Goal: Navigation & Orientation: Find specific page/section

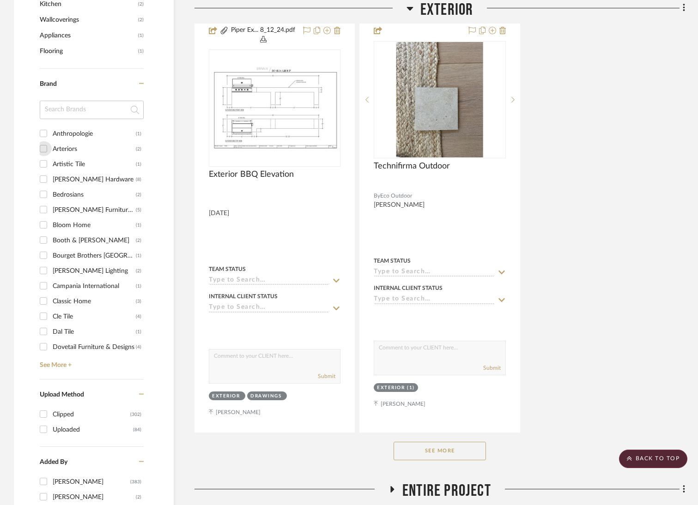
click at [43, 146] on input "Arteriors (2)" at bounding box center [43, 148] width 15 height 15
checkbox input "true"
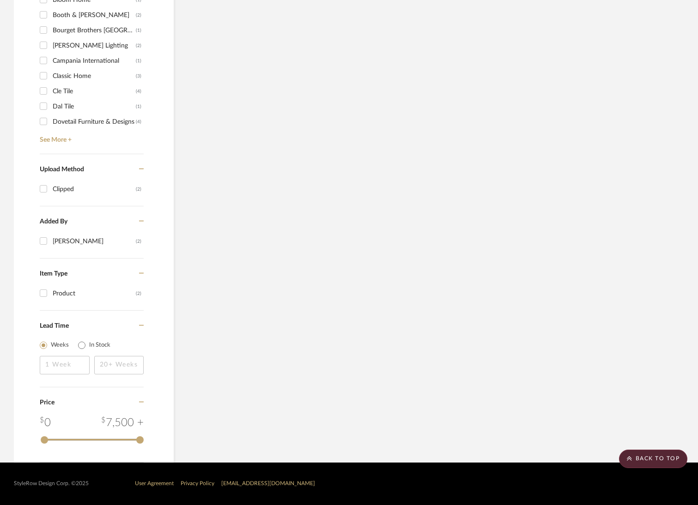
scroll to position [901, 0]
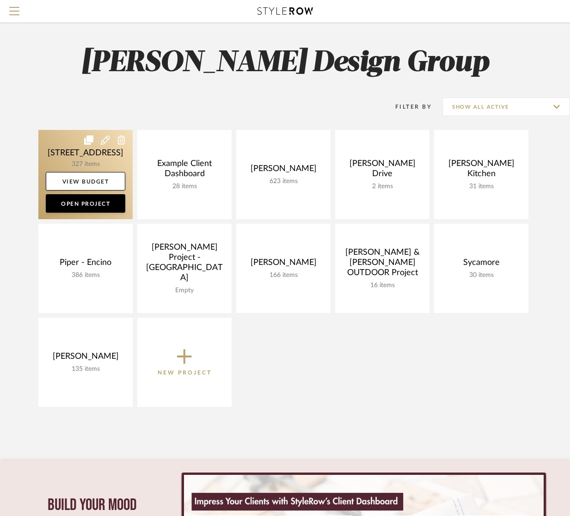
click at [81, 152] on link at bounding box center [85, 174] width 94 height 89
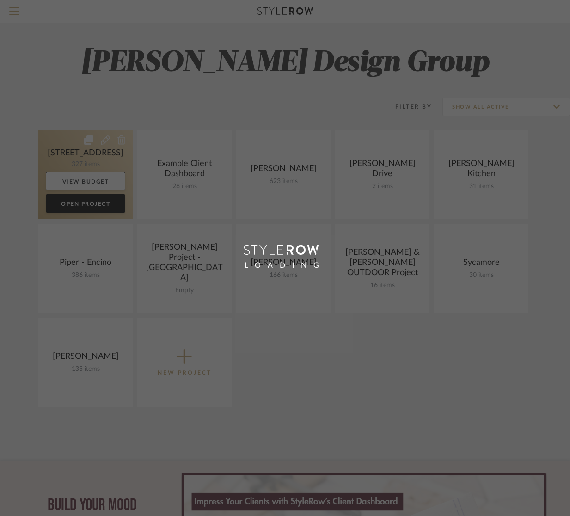
scroll to position [2, 0]
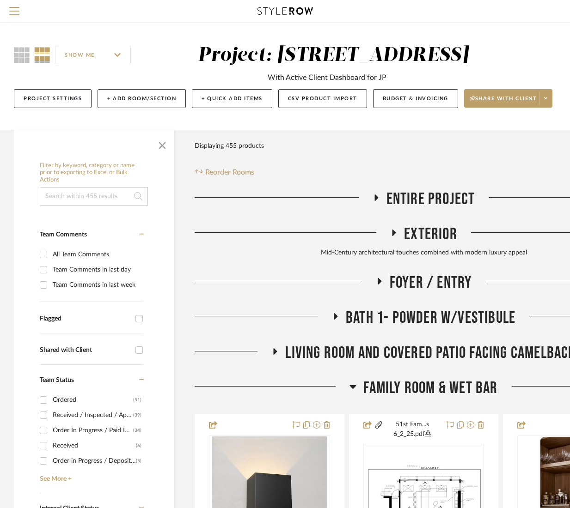
scroll to position [0, 2]
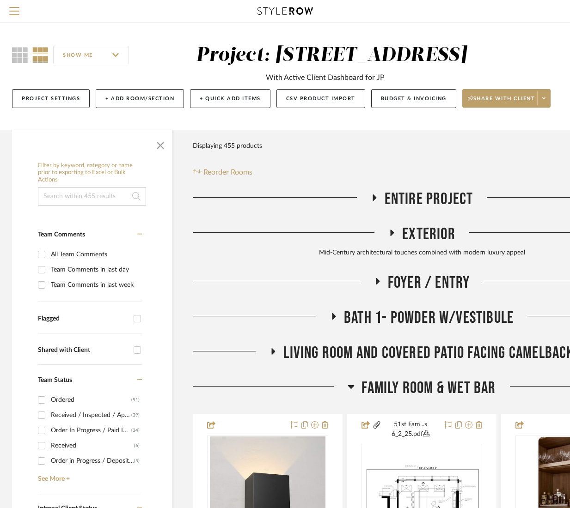
click at [436, 229] on span "Exterior" at bounding box center [428, 235] width 53 height 20
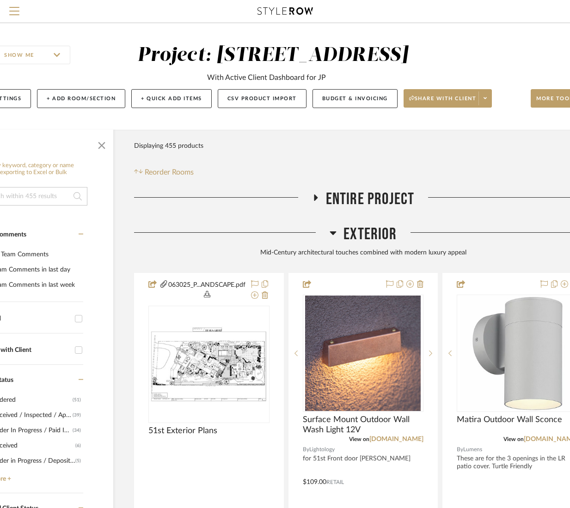
scroll to position [0, 96]
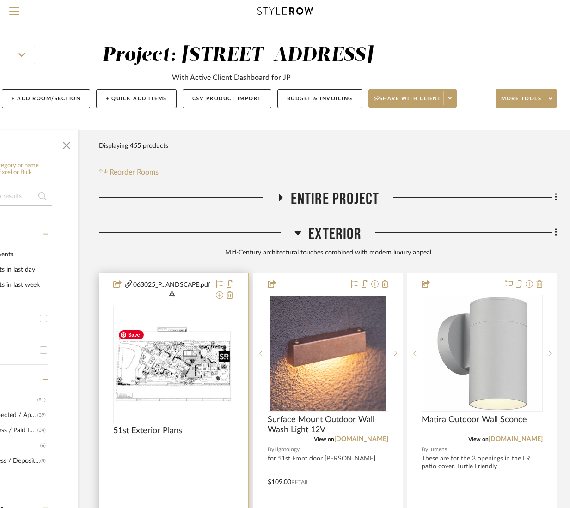
click at [174, 375] on img "0" at bounding box center [174, 364] width 120 height 77
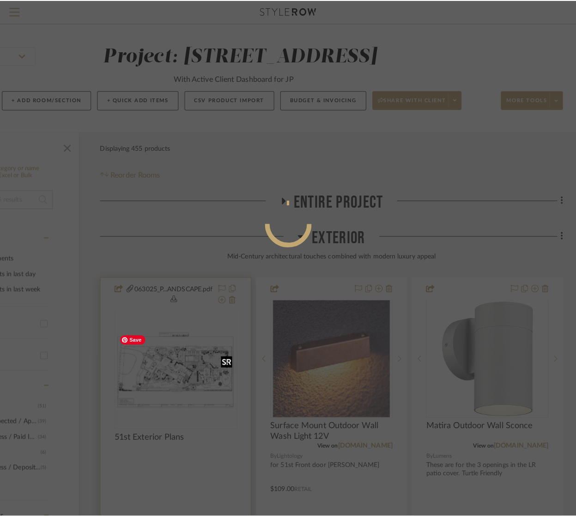
scroll to position [0, 0]
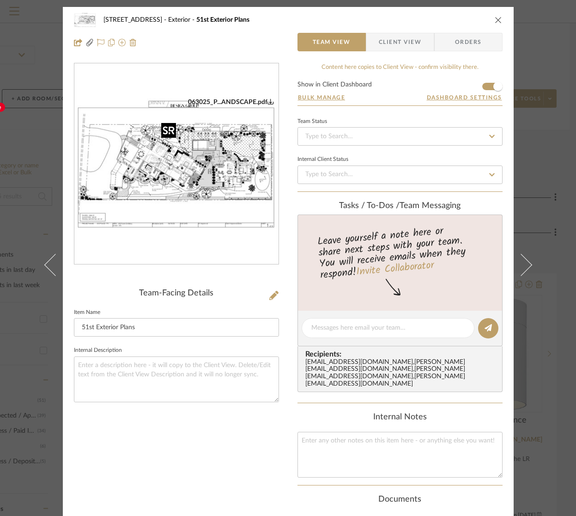
click at [198, 158] on img "0" at bounding box center [176, 164] width 204 height 132
drag, startPoint x: 494, startPoint y: 21, endPoint x: 496, endPoint y: 51, distance: 30.6
click at [495, 21] on icon "close" at bounding box center [498, 19] width 7 height 7
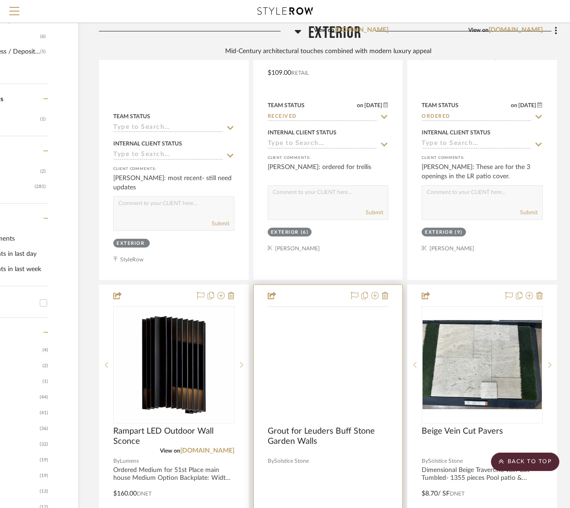
scroll to position [472, 96]
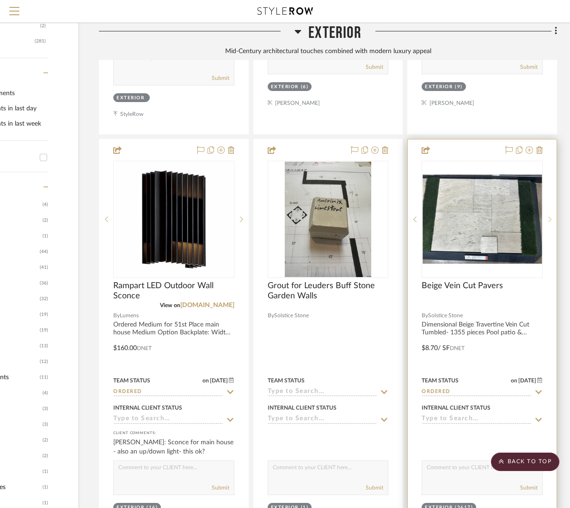
click at [550, 220] on icon at bounding box center [549, 219] width 3 height 6
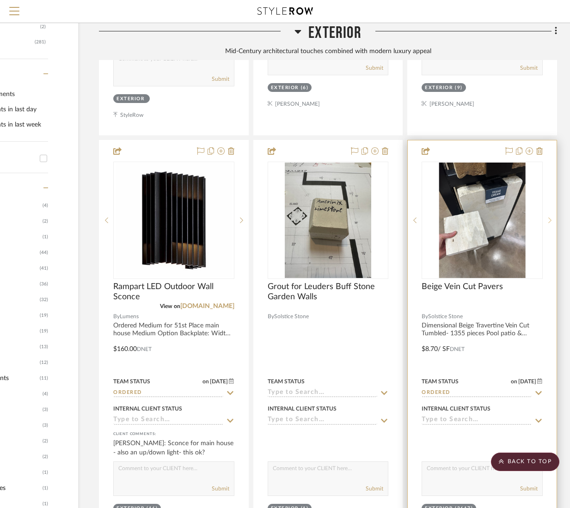
click at [550, 220] on icon at bounding box center [549, 220] width 3 height 6
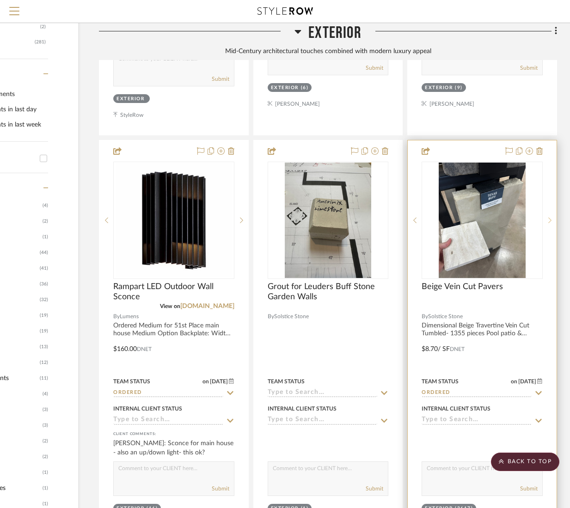
click at [550, 220] on icon at bounding box center [549, 220] width 3 height 6
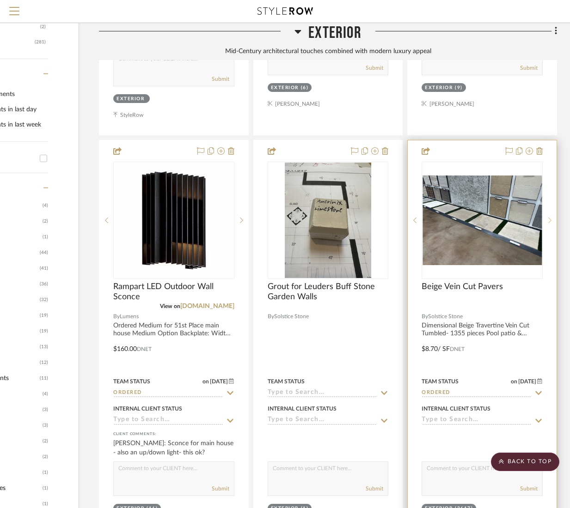
click at [550, 220] on icon at bounding box center [549, 220] width 3 height 6
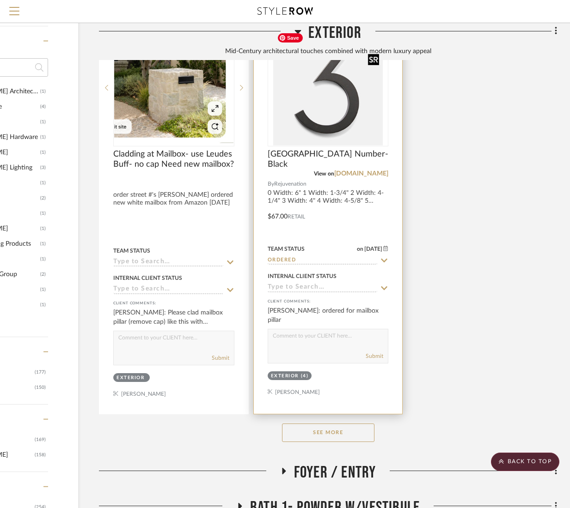
scroll to position [1141, 96]
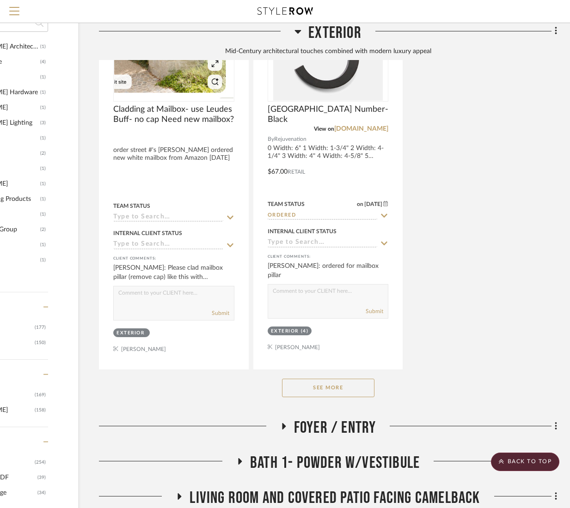
click at [327, 391] on button "See More" at bounding box center [328, 388] width 92 height 18
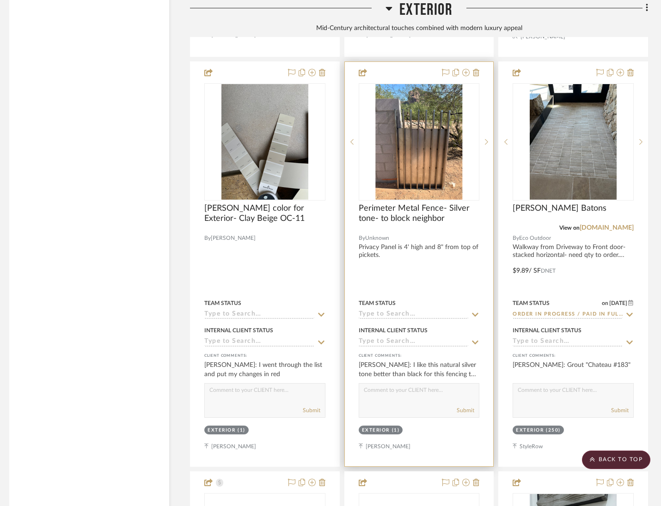
scroll to position [1895, 5]
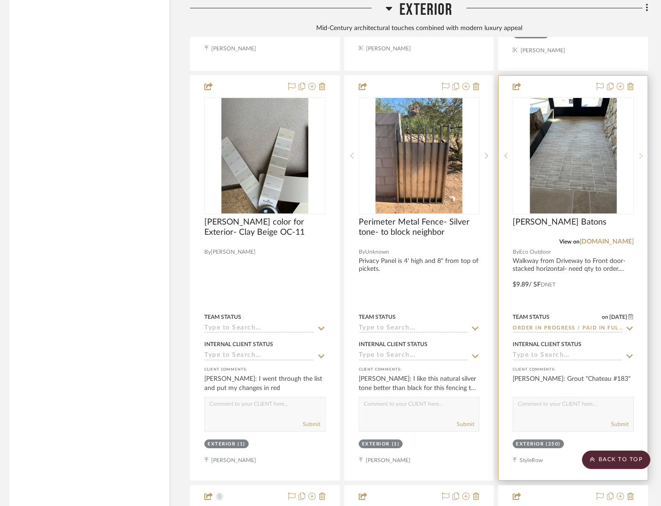
click at [569, 152] on icon at bounding box center [640, 155] width 3 height 6
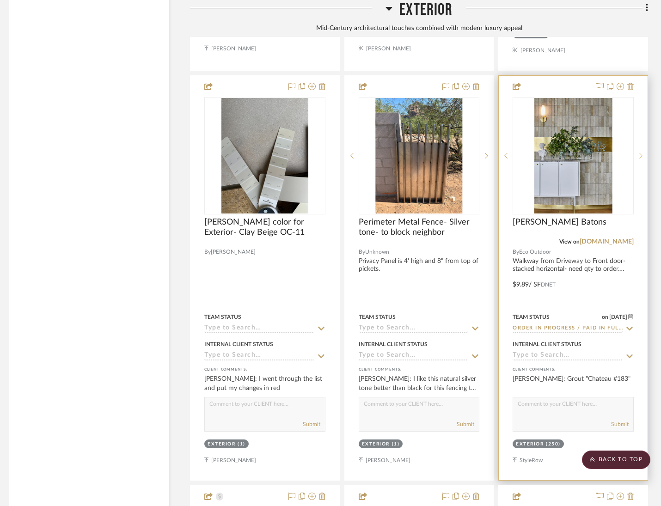
click at [569, 152] on icon at bounding box center [640, 155] width 3 height 6
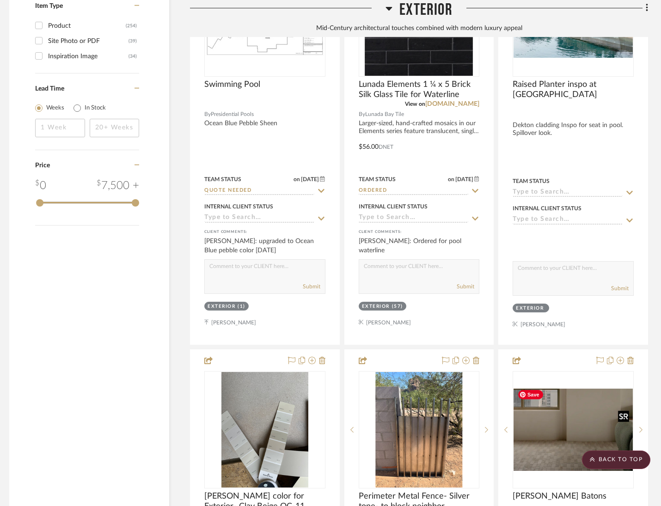
scroll to position [1547, 5]
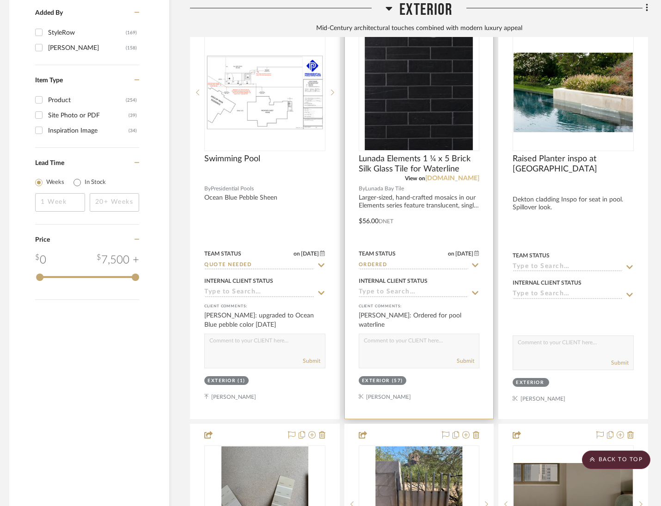
click at [447, 177] on link "lunadabaytile.com" at bounding box center [452, 178] width 54 height 6
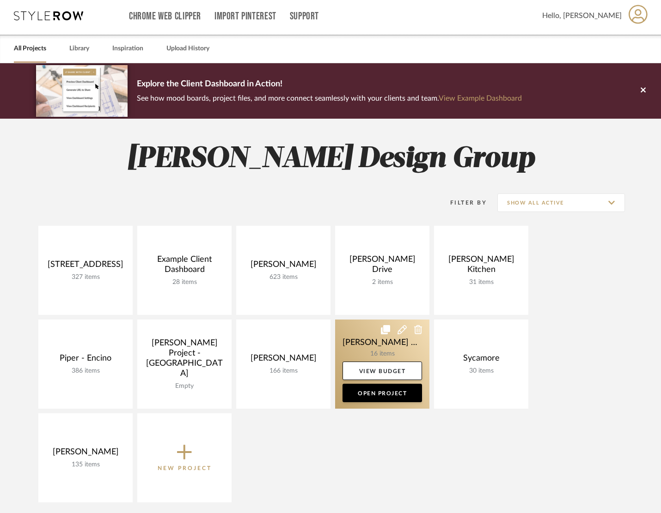
scroll to position [2, 0]
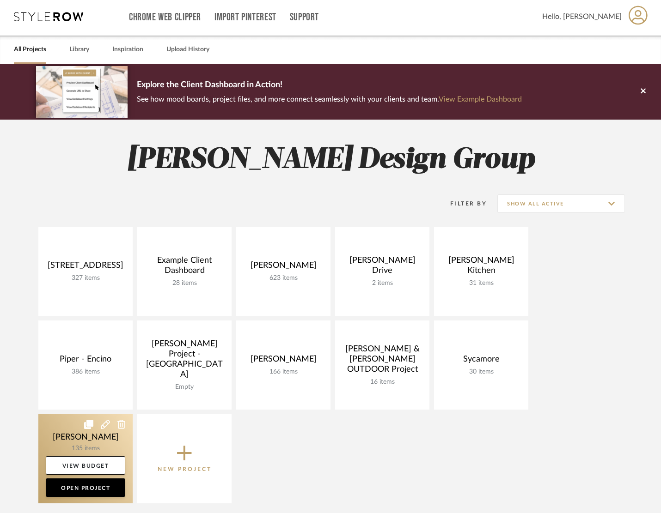
click at [65, 433] on link at bounding box center [85, 458] width 94 height 89
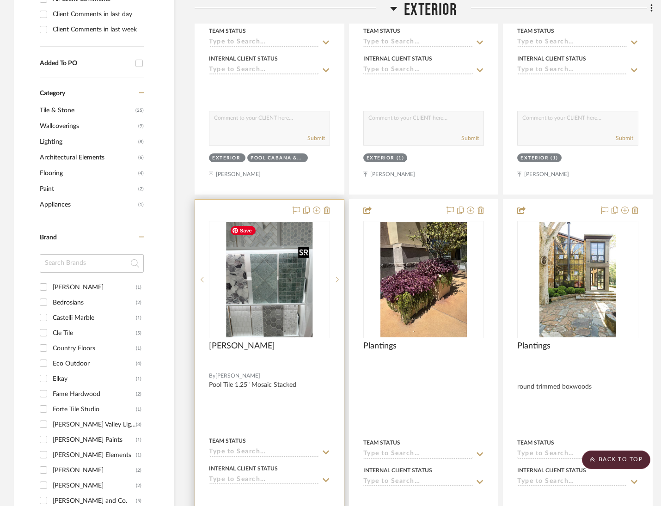
scroll to position [532, 0]
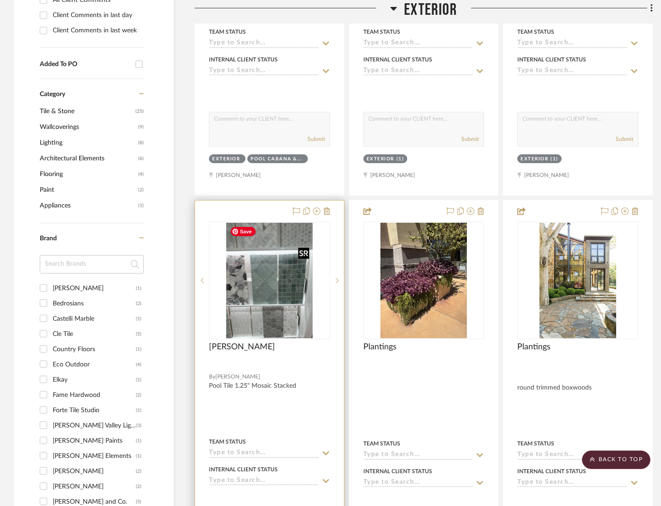
click at [264, 293] on img "0" at bounding box center [269, 281] width 87 height 116
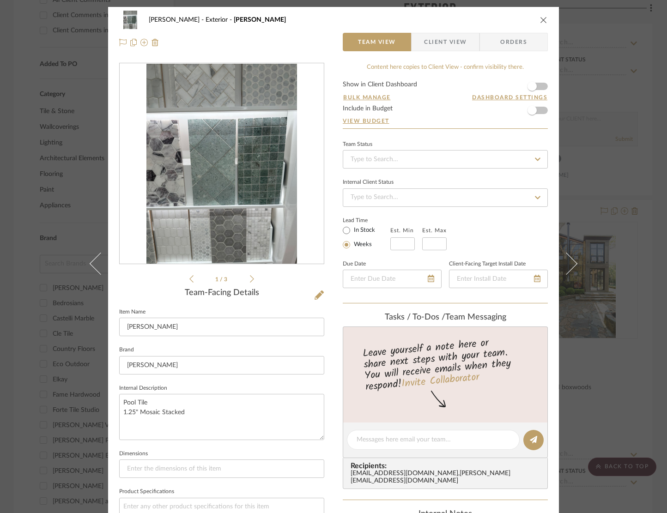
click at [250, 276] on icon at bounding box center [252, 279] width 4 height 8
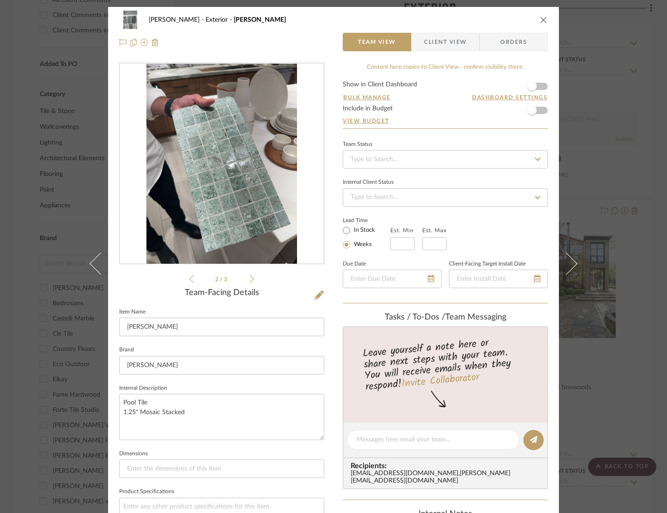
click at [250, 276] on icon at bounding box center [252, 279] width 4 height 8
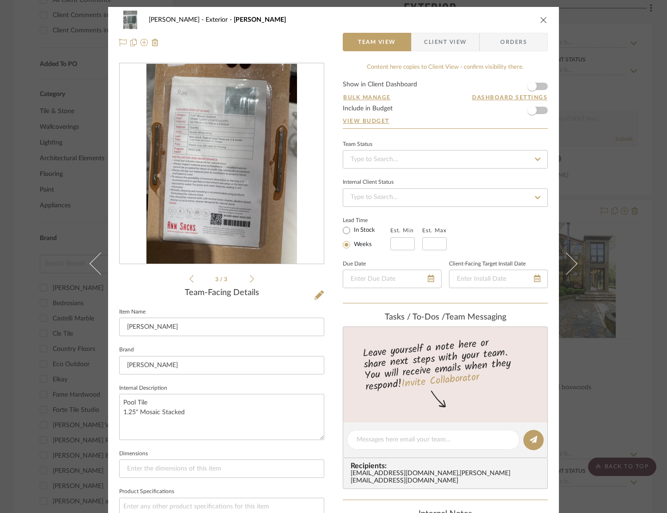
click at [540, 19] on icon "close" at bounding box center [543, 19] width 7 height 7
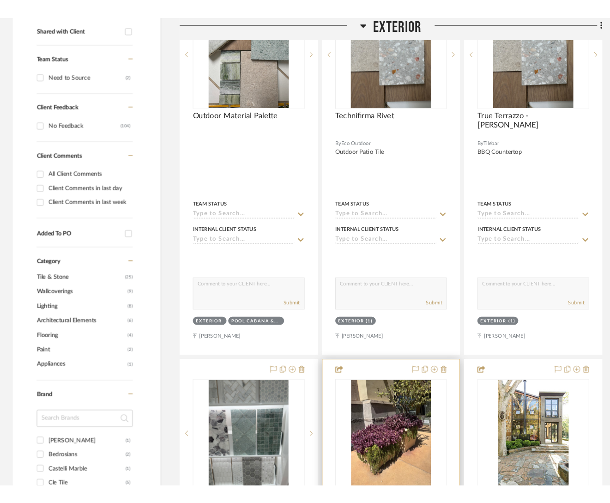
scroll to position [581, 0]
